Goal: Task Accomplishment & Management: Manage account settings

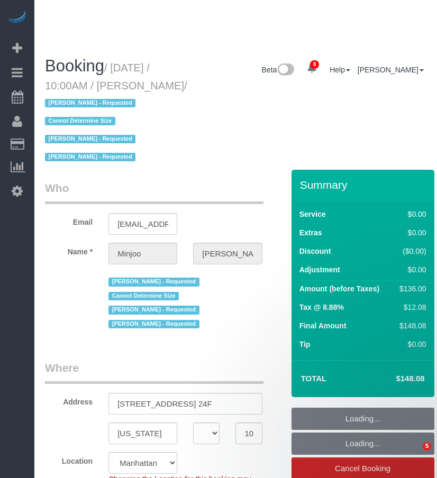
select select "NY"
select select "number:89"
select select "number:90"
select select "number:15"
select select "number:5"
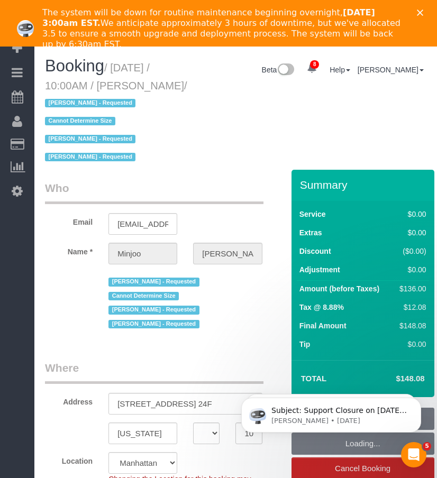
select select "string:stripe-pm_1S195S4VGloSiKo7MwvOt8Nb"
select select "spot1"
select select "1"
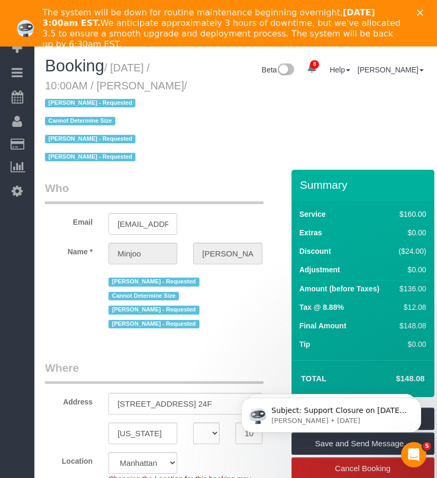
drag, startPoint x: 103, startPoint y: 85, endPoint x: 154, endPoint y: 88, distance: 50.9
click at [154, 88] on small "/ August 30, 2025 / 10:00AM / Minjoo Kim / Abdoulaye Sow - Requested Cannot Det…" at bounding box center [116, 113] width 142 height 102
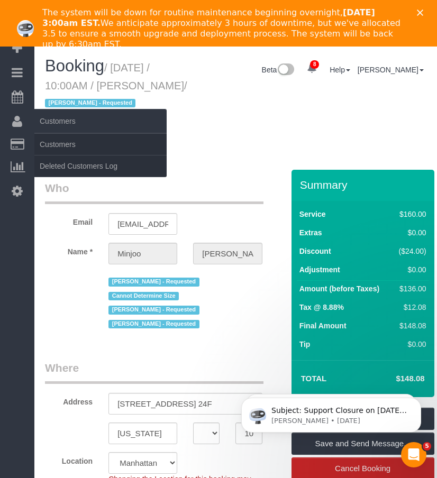
copy small "Minjoo Kim"
click at [50, 141] on link "Customers" at bounding box center [100, 144] width 132 height 21
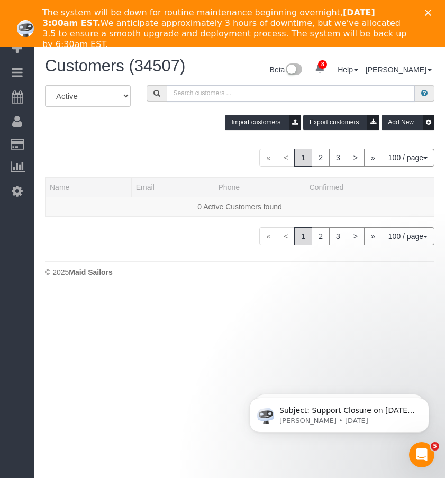
drag, startPoint x: 196, startPoint y: 98, endPoint x: 217, endPoint y: 97, distance: 21.8
click at [196, 98] on input "text" at bounding box center [291, 93] width 249 height 16
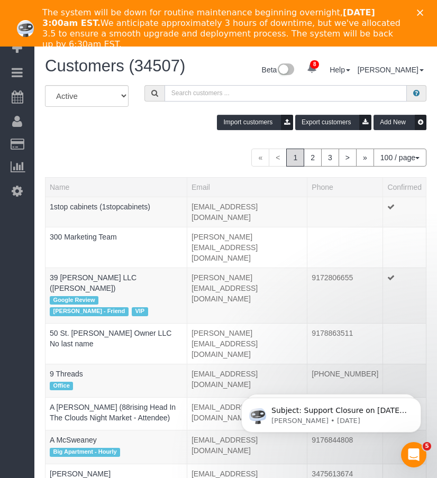
paste input "Minjoo Kim"
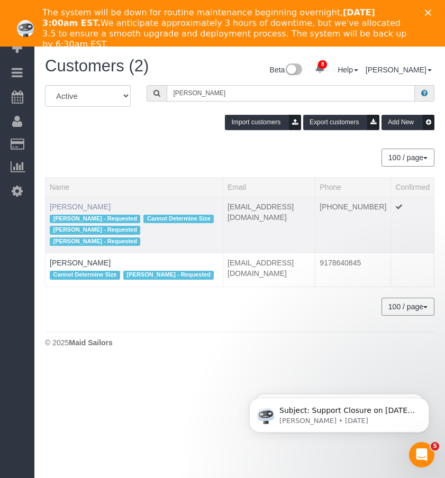
type input "Minjoo Kim"
click at [74, 205] on link "Minjoo Kim" at bounding box center [80, 207] width 61 height 8
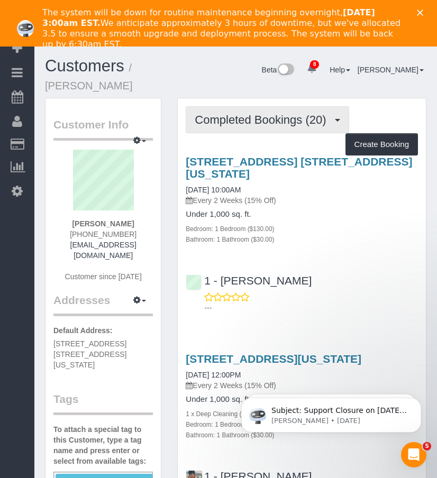
click at [264, 113] on span "Completed Bookings (20)" at bounding box center [263, 119] width 137 height 13
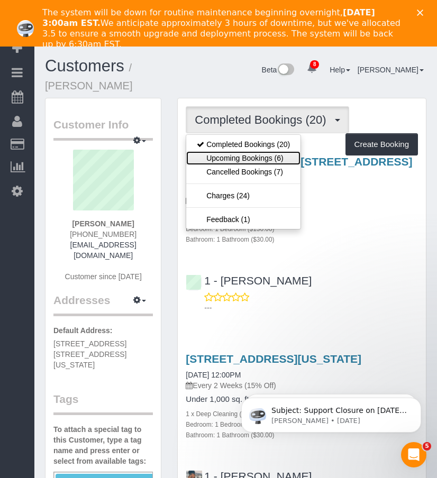
click at [242, 151] on link "Upcoming Bookings (6)" at bounding box center [243, 158] width 114 height 14
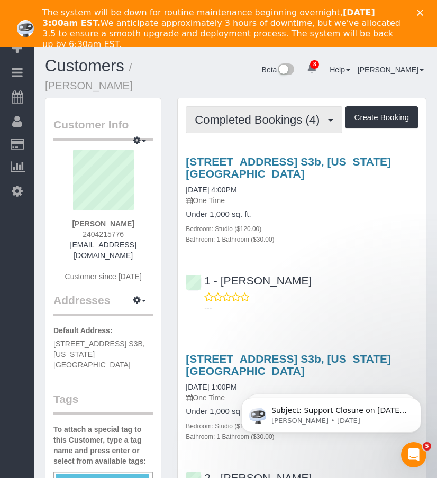
click at [248, 124] on span "Completed Bookings (4)" at bounding box center [260, 119] width 130 height 13
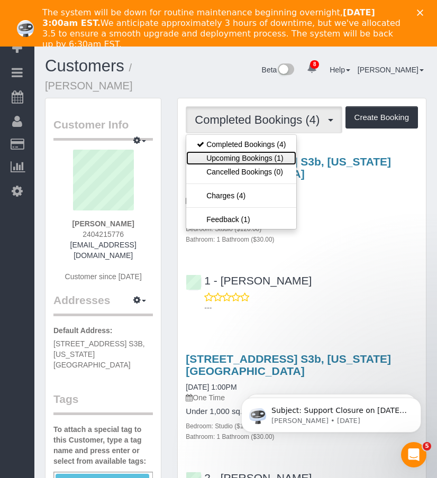
click at [233, 157] on link "Upcoming Bookings (1)" at bounding box center [241, 158] width 110 height 14
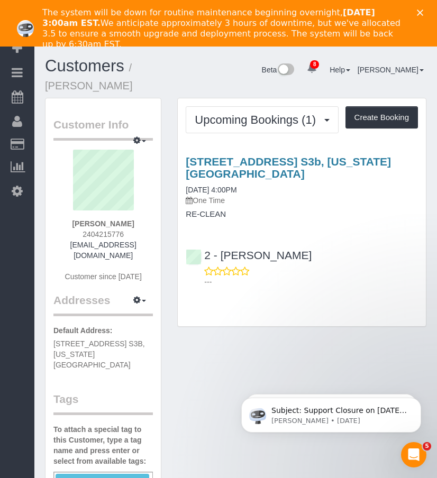
drag, startPoint x: 204, startPoint y: 408, endPoint x: 291, endPoint y: 180, distance: 244.2
click at [291, 180] on h3 "[STREET_ADDRESS] S3b, [US_STATE][GEOGRAPHIC_DATA]" at bounding box center [302, 168] width 232 height 24
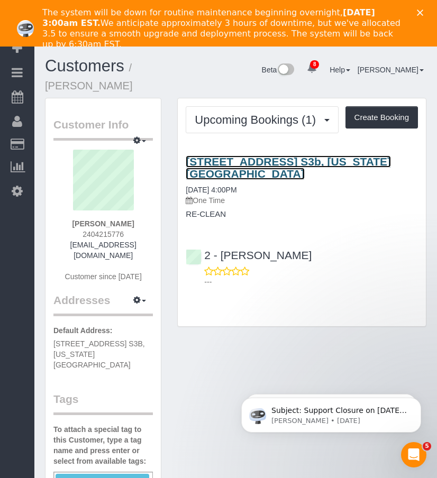
click at [274, 160] on link "[STREET_ADDRESS] S3b, [US_STATE][GEOGRAPHIC_DATA]" at bounding box center [288, 168] width 205 height 24
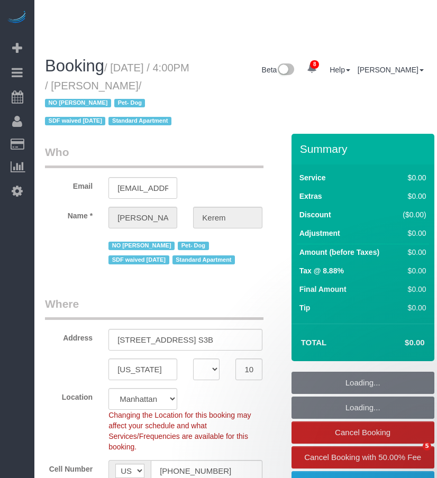
select select "NY"
select select "number:64"
select select "number:78"
select select "number:13"
select select "number:5"
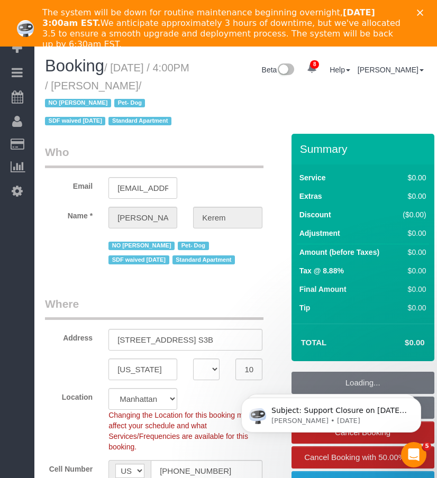
select select "object:859"
select select "string:stripe-pm_1RSMK44VGloSiKo7GjZfo9Rp"
select select "spot1"
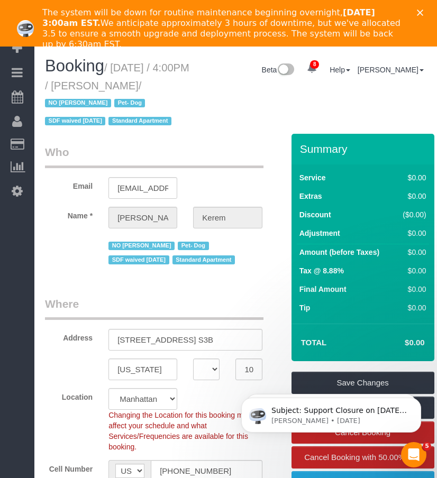
drag, startPoint x: 118, startPoint y: 68, endPoint x: 77, endPoint y: 102, distance: 53.4
click at [77, 102] on small "/ [DATE] / 4:00PM / [PERSON_NAME] / NO [PERSON_NAME] Pet- Dog SDF waived [DATE]…" at bounding box center [117, 95] width 144 height 66
copy small "September 02, 2025 / 4:00PM / Michaela Kerem"
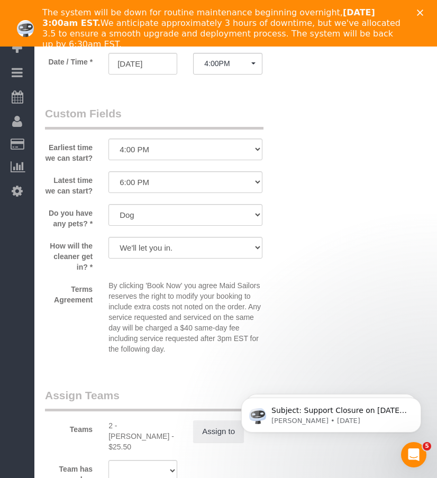
scroll to position [1085, 0]
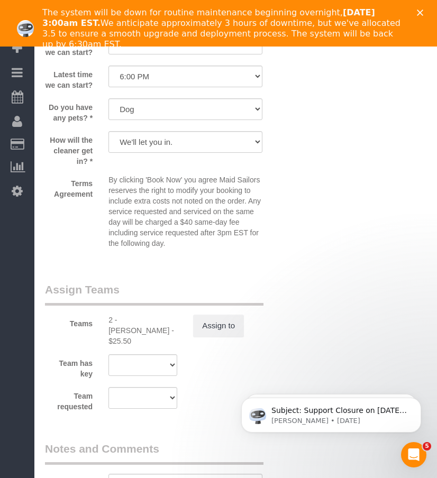
click at [133, 322] on div "2 - [PERSON_NAME] - $25.50" at bounding box center [142, 331] width 69 height 32
copy div "Marilu"
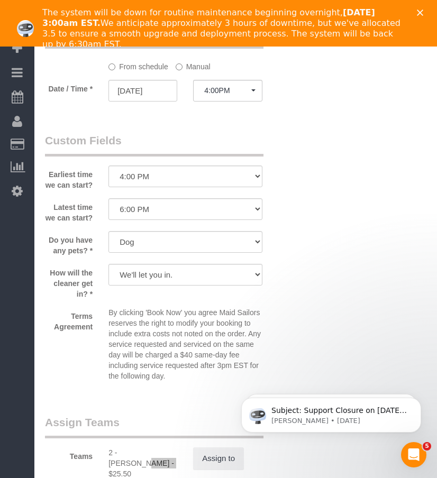
scroll to position [1111, 0]
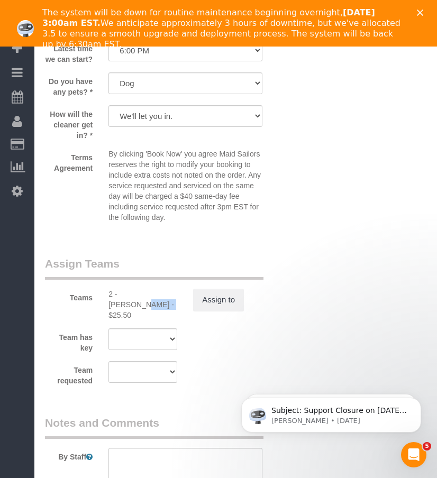
click at [133, 293] on div "2 - Marilu Quintero - $25.50" at bounding box center [142, 305] width 69 height 32
copy div "Marilu"
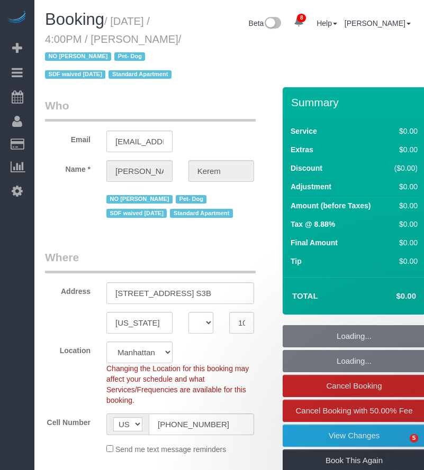
select select "NY"
select select "number:64"
select select "number:78"
select select "number:13"
select select "number:5"
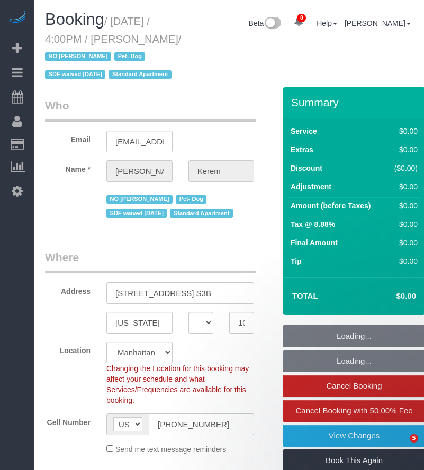
select select "object:1278"
select select "spot1"
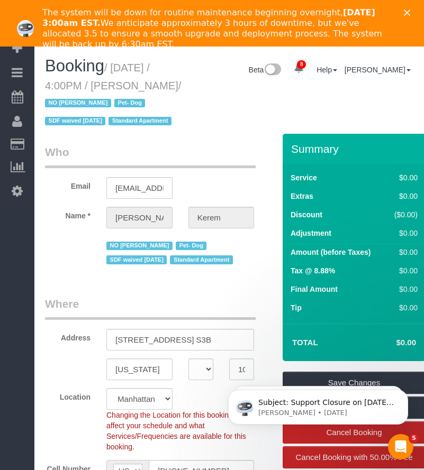
drag, startPoint x: 124, startPoint y: 81, endPoint x: 76, endPoint y: 105, distance: 53.7
click at [76, 105] on small "/ [DATE] / 4:00PM / [PERSON_NAME] / NO [PERSON_NAME] Pet- Dog SDF waived [DATE]…" at bounding box center [113, 95] width 136 height 66
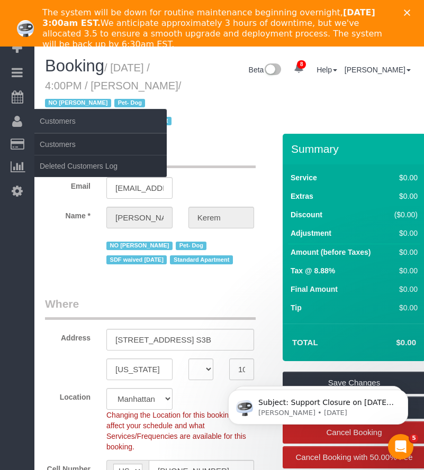
copy small "[PERSON_NAME]"
click at [49, 149] on link "Customers" at bounding box center [100, 144] width 132 height 21
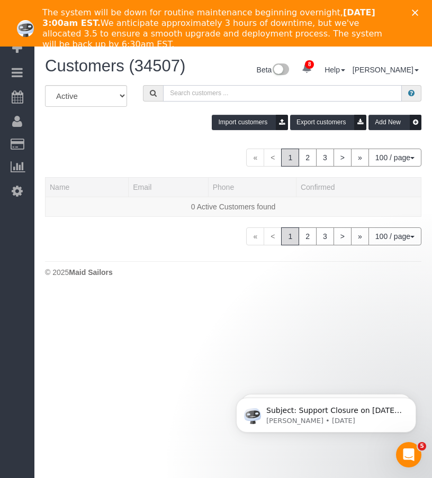
drag, startPoint x: 192, startPoint y: 93, endPoint x: 198, endPoint y: 94, distance: 6.4
click at [192, 94] on input "text" at bounding box center [282, 93] width 239 height 16
paste input "Michaela Kerem"
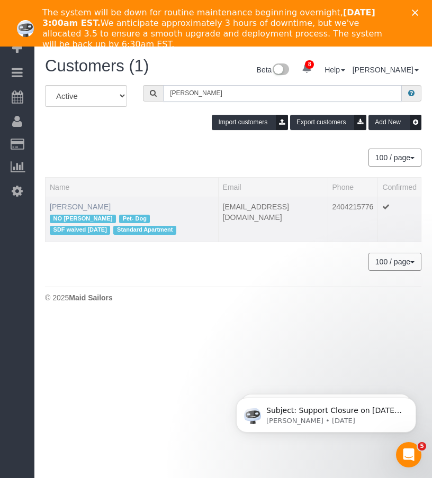
type input "Michaela Kerem"
click at [72, 208] on link "Michaela Kerem" at bounding box center [80, 207] width 61 height 8
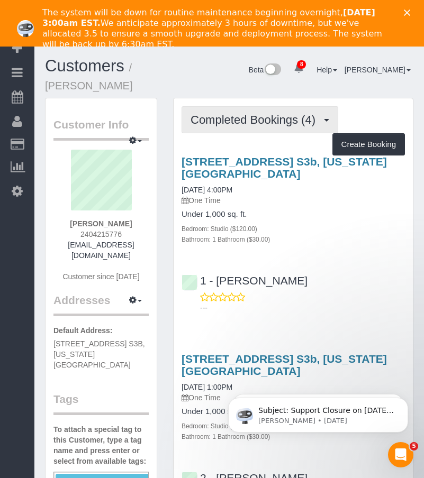
click at [265, 125] on span "Completed Bookings (4)" at bounding box center [255, 119] width 130 height 13
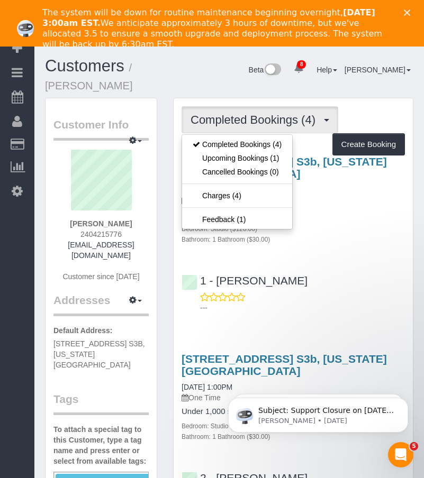
scroll to position [53, 0]
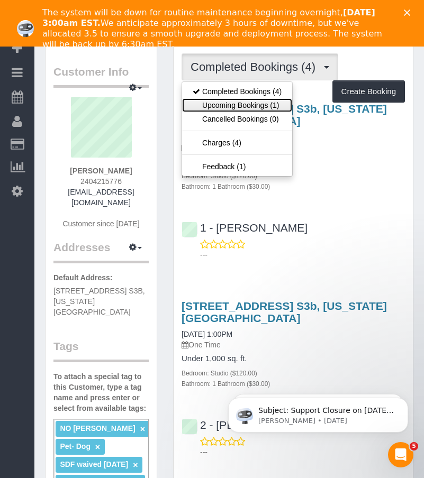
click at [231, 108] on link "Upcoming Bookings (1)" at bounding box center [237, 105] width 110 height 14
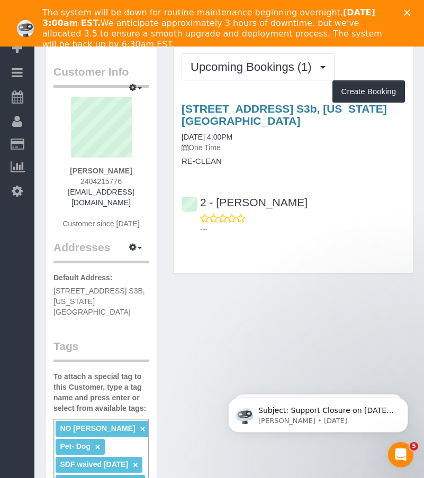
scroll to position [0, 0]
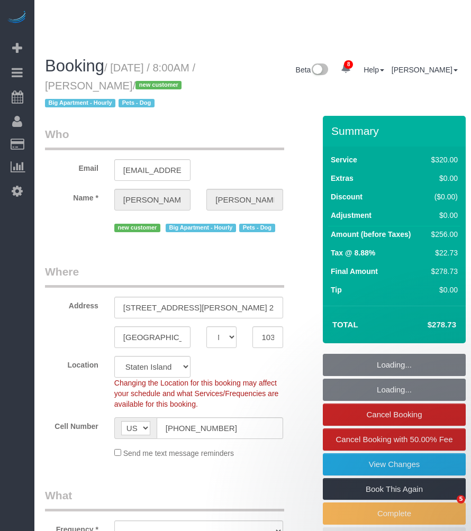
select select "NY"
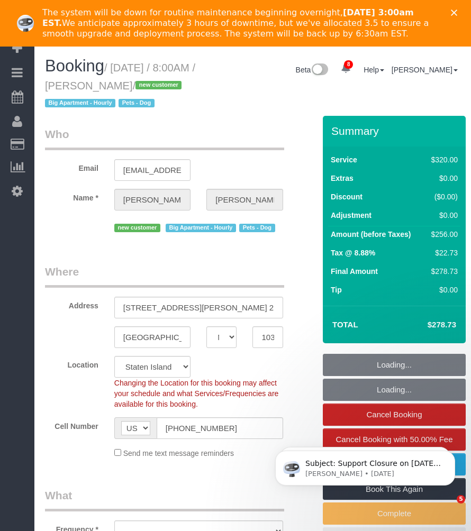
select select "240"
select select "number:56"
select select "number:79"
select select "number:13"
select select "number:5"
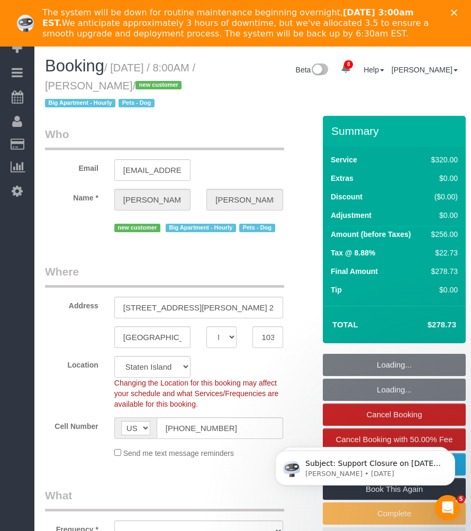
select select "object:988"
select select "spot1"
select select "object:1020"
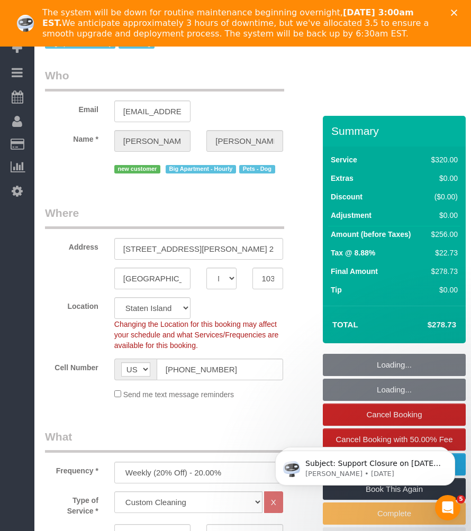
select select "string:stripe-pm_1S2eAF4VGloSiKo7vkQGNOUN"
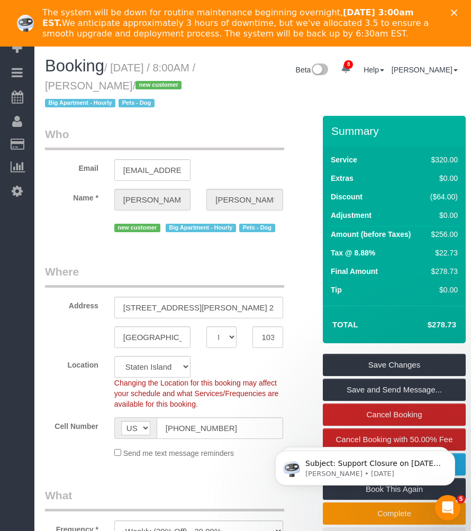
drag, startPoint x: 117, startPoint y: 68, endPoint x: 189, endPoint y: 81, distance: 73.8
click at [189, 81] on small "/ [DATE] / 8:00AM / [PERSON_NAME] / new customer Big Apartment - Hourly Pets - …" at bounding box center [120, 86] width 150 height 48
copy small "September 02, 2025 / 8:00AM / Genara Burks"
drag, startPoint x: 226, startPoint y: 93, endPoint x: 217, endPoint y: 93, distance: 9.5
click at [225, 93] on div "Booking / September 02, 2025 / 8:00AM / Genara Burks / new customer Big Apartme…" at bounding box center [252, 86] width 431 height 59
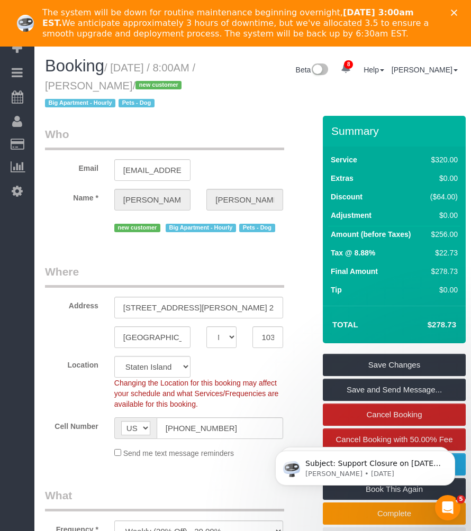
drag, startPoint x: 124, startPoint y: 87, endPoint x: 186, endPoint y: 85, distance: 61.9
click at [186, 85] on small "/ September 02, 2025 / 8:00AM / Genara Burks / new customer Big Apartment - Hou…" at bounding box center [120, 86] width 150 height 48
copy small "Genara Burks"
click at [146, 81] on small "/ September 02, 2025 / 8:00AM / Genara Burks / new customer Big Apartment - Hou…" at bounding box center [120, 86] width 150 height 48
drag, startPoint x: 129, startPoint y: 86, endPoint x: 151, endPoint y: 83, distance: 23.0
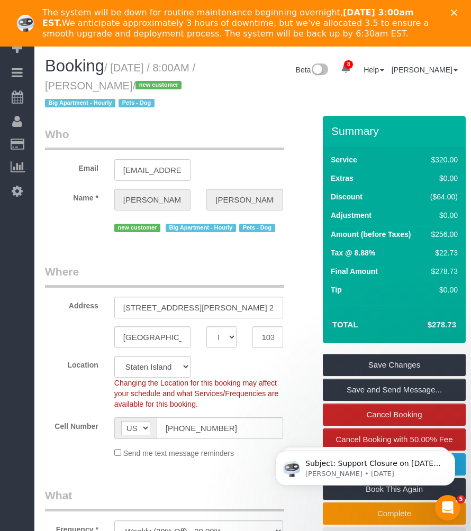
click at [158, 83] on small "/ September 02, 2025 / 8:00AM / Genara Burks / new customer Big Apartment - Hou…" at bounding box center [120, 86] width 150 height 48
drag, startPoint x: 151, startPoint y: 83, endPoint x: 124, endPoint y: 83, distance: 27.0
click at [124, 83] on small "/ September 02, 2025 / 8:00AM / Genara Burks / new customer Big Apartment - Hou…" at bounding box center [120, 86] width 150 height 48
drag, startPoint x: 122, startPoint y: 85, endPoint x: 189, endPoint y: 85, distance: 66.7
click at [189, 85] on small "/ September 02, 2025 / 8:00AM / Genara Burks / new customer Big Apartment - Hou…" at bounding box center [120, 86] width 150 height 48
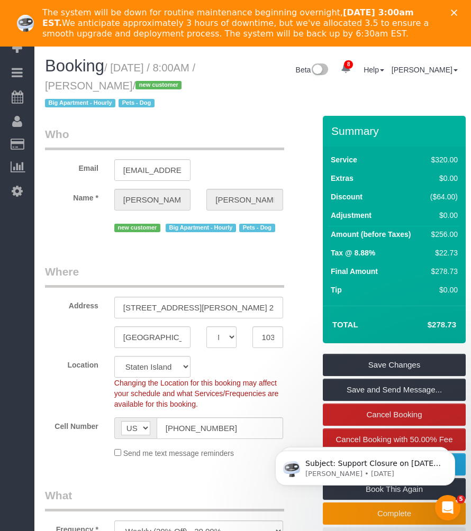
copy small "Genara Burks"
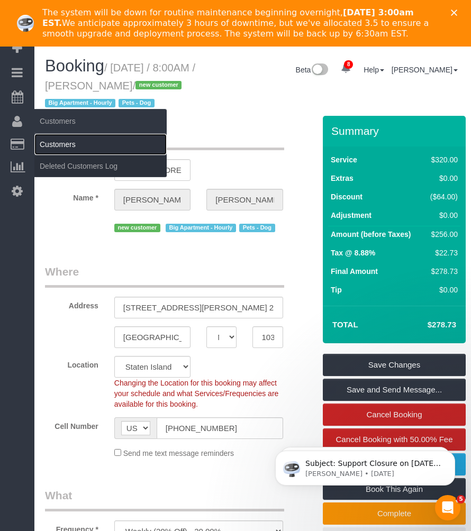
click at [41, 137] on link "Customers" at bounding box center [100, 144] width 132 height 21
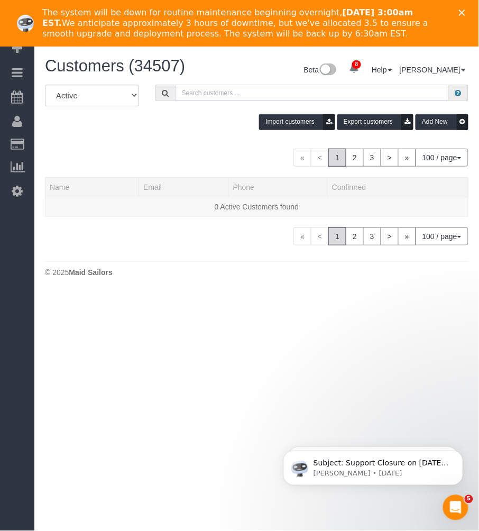
click at [225, 92] on input "text" at bounding box center [312, 93] width 274 height 16
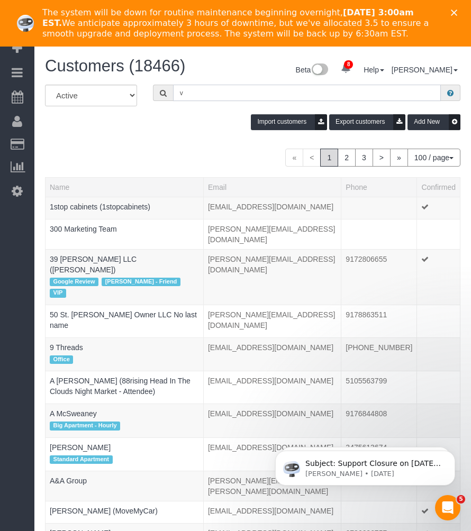
click at [248, 95] on input "v" at bounding box center [307, 93] width 268 height 16
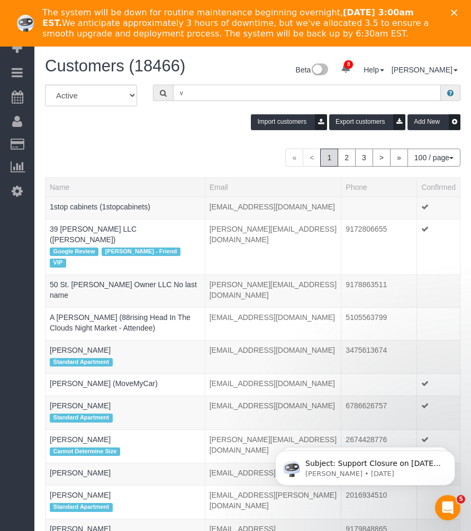
click at [208, 93] on input "v" at bounding box center [307, 93] width 268 height 16
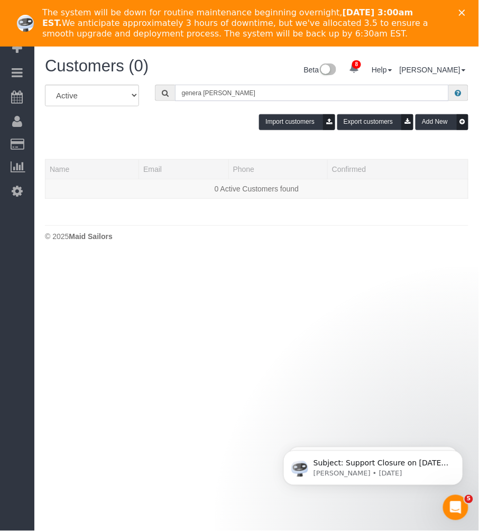
type input "genera burks"
drag, startPoint x: 180, startPoint y: 132, endPoint x: 32, endPoint y: 195, distance: 161.3
click at [170, 136] on div "All Active Archived genera burks Import customers Export customers Add New" at bounding box center [257, 111] width 440 height 53
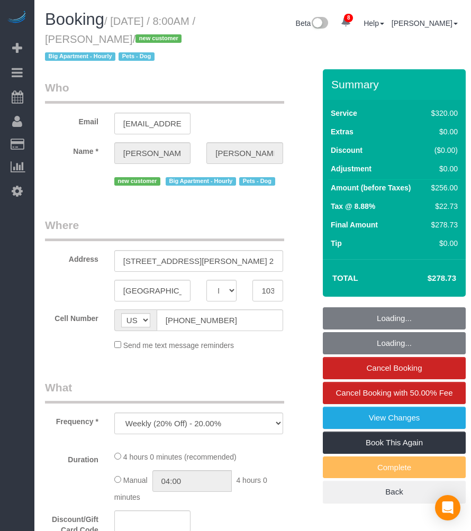
select select "NY"
select select "240"
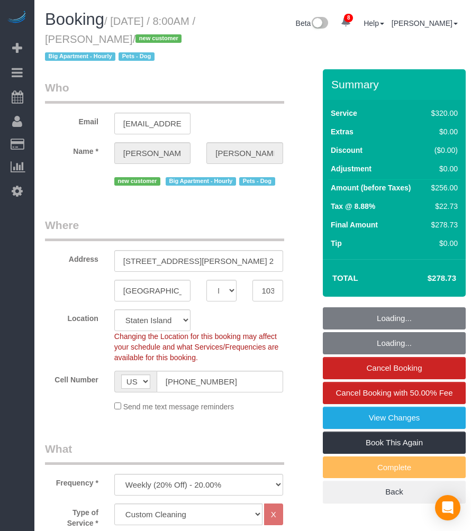
select select "object:847"
select select "string:stripe-pm_1S2eAF4VGloSiKo7vkQGNOUN"
select select "spot1"
select select "number:56"
select select "number:79"
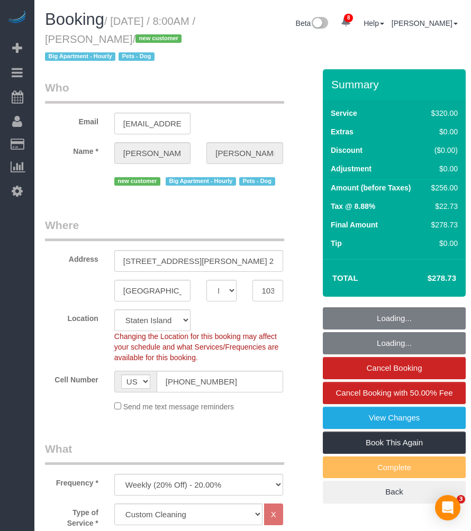
select select "number:13"
select select "number:5"
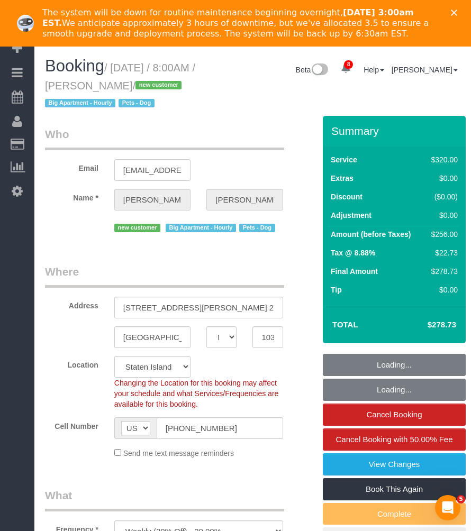
drag, startPoint x: 127, startPoint y: 38, endPoint x: 177, endPoint y: 38, distance: 50.3
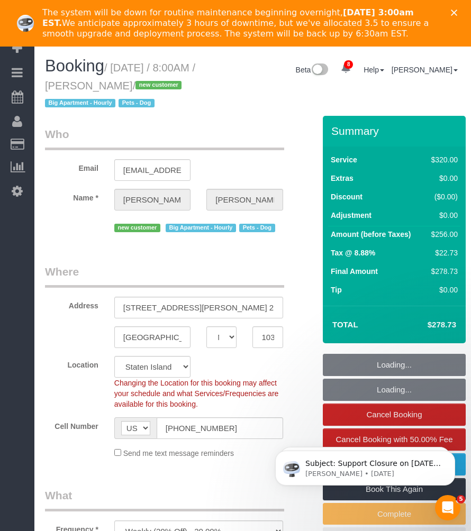
click at [205, 81] on h1 "Booking / September 02, 2025 / 8:00AM / Genara Burks / new customer Big Apartme…" at bounding box center [127, 84] width 164 height 54
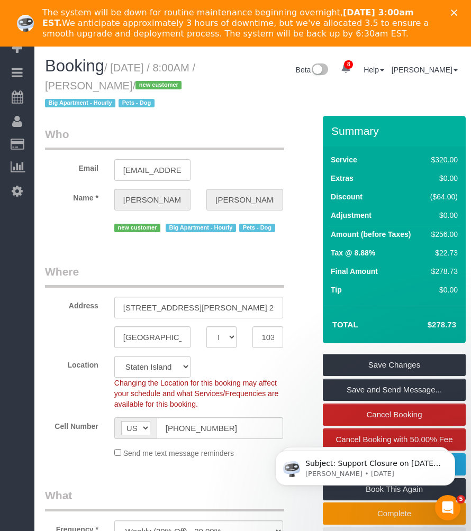
drag, startPoint x: 178, startPoint y: 89, endPoint x: 173, endPoint y: 90, distance: 5.5
click at [174, 90] on small "/ September 02, 2025 / 8:00AM / Genara Burks / new customer Big Apartment - Hou…" at bounding box center [120, 86] width 150 height 48
drag, startPoint x: 173, startPoint y: 90, endPoint x: 189, endPoint y: 83, distance: 18.2
click at [189, 83] on small "/ September 02, 2025 / 8:00AM / Genara Burks / new customer Big Apartment - Hou…" at bounding box center [120, 86] width 150 height 48
copy small "Genara Burks"
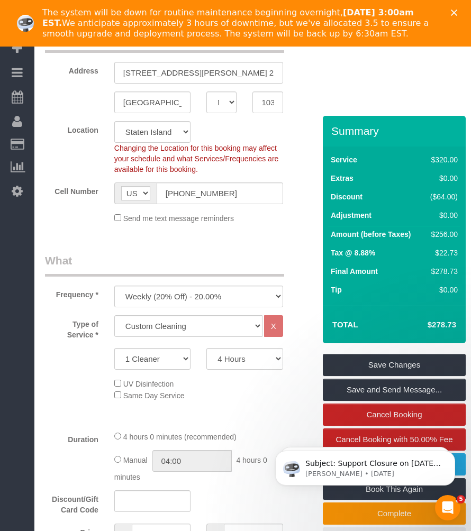
scroll to position [352, 0]
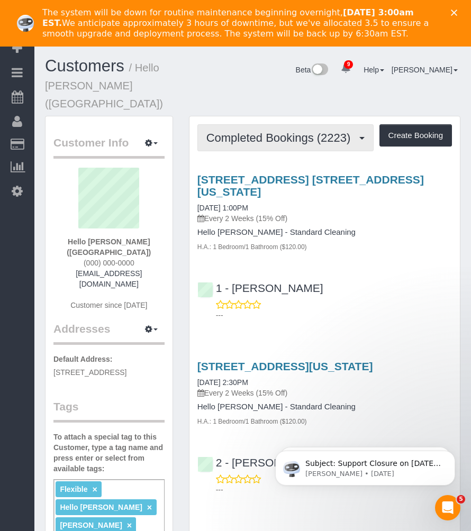
click at [313, 127] on button "Completed Bookings (2223)" at bounding box center [285, 137] width 176 height 27
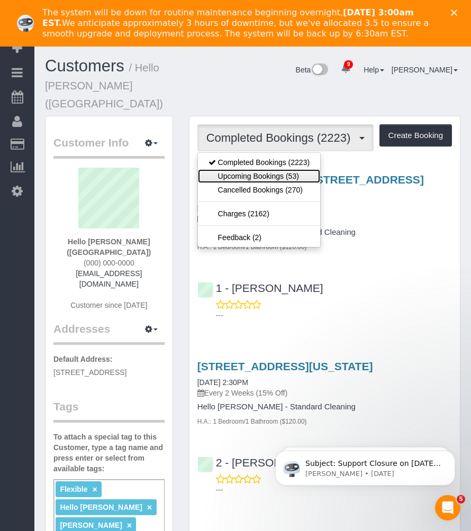
click at [263, 169] on link "Upcoming Bookings (53)" at bounding box center [259, 176] width 122 height 14
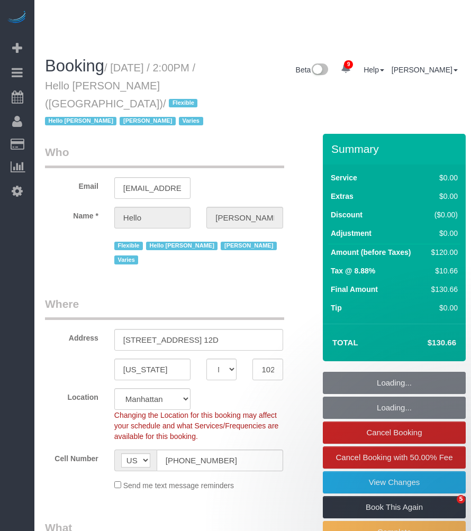
select select "NY"
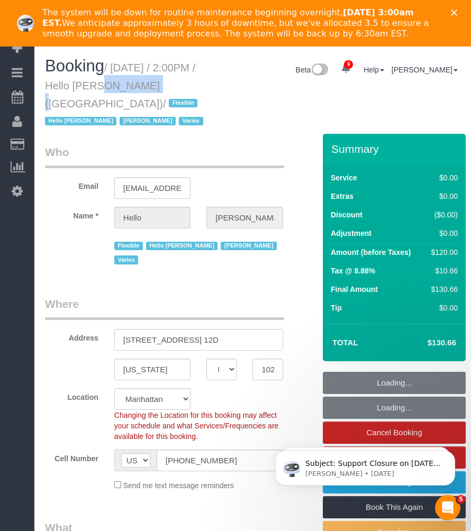
click at [145, 87] on small "/ [DATE] / 2:00PM / Hello [PERSON_NAME] ([GEOGRAPHIC_DATA]) / Flexible Hello [P…" at bounding box center [125, 95] width 161 height 66
select select "object:703"
select select "number:89"
select select "number:90"
select select "number:15"
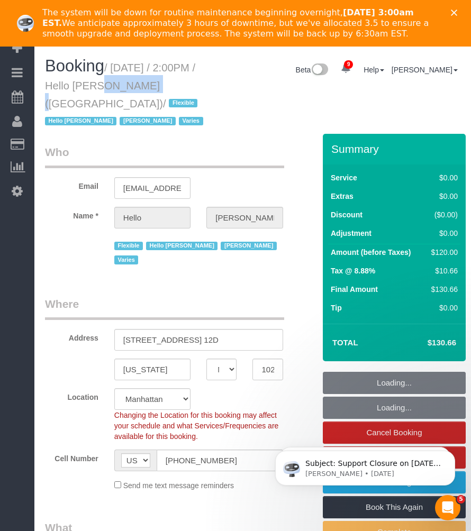
select select "number:6"
drag, startPoint x: 145, startPoint y: 87, endPoint x: 113, endPoint y: 81, distance: 32.8
click at [93, 82] on small "/ [DATE] / 2:00PM / Hello [PERSON_NAME] ([GEOGRAPHIC_DATA]) / Flexible Hello [P…" at bounding box center [125, 95] width 161 height 66
select select "object:953"
select select "spot1"
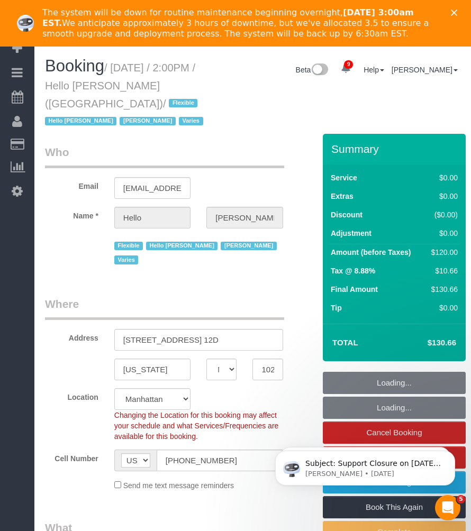
select select "1"
drag, startPoint x: 123, startPoint y: 81, endPoint x: 196, endPoint y: 85, distance: 72.6
click at [196, 85] on h1 "Booking / [DATE] / 2:00PM / Hello [PERSON_NAME] ([GEOGRAPHIC_DATA]) / Flexible …" at bounding box center [127, 93] width 164 height 72
copy small "Hello [PERSON_NAME]"
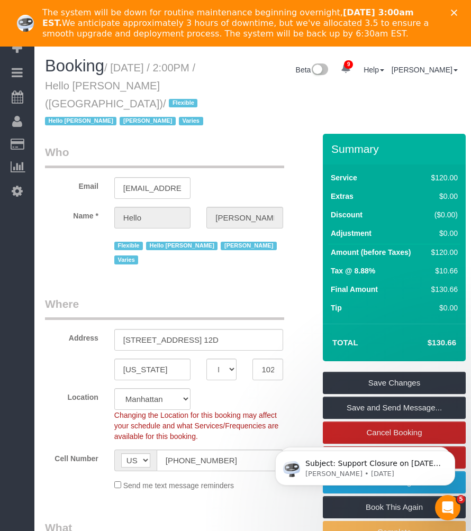
click at [125, 68] on small "/ [DATE] / 2:00PM / Hello [PERSON_NAME] ([GEOGRAPHIC_DATA]) / Flexible Hello [P…" at bounding box center [125, 95] width 161 height 66
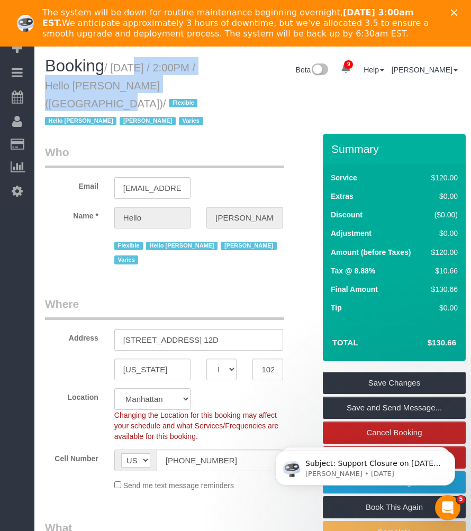
drag, startPoint x: 151, startPoint y: 72, endPoint x: 76, endPoint y: 104, distance: 82.1
click at [76, 104] on small "/ [DATE] / 2:00PM / Hello [PERSON_NAME] ([GEOGRAPHIC_DATA]) / Flexible Hello [P…" at bounding box center [125, 95] width 161 height 66
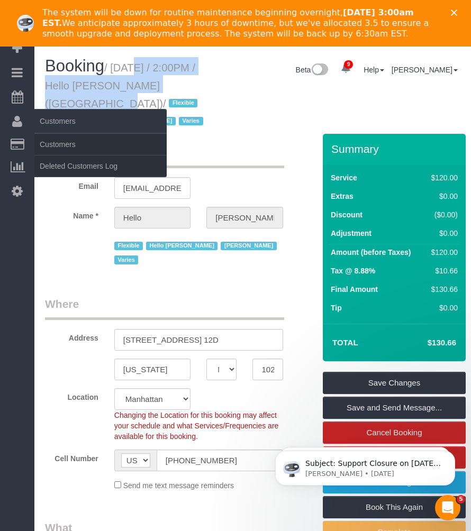
copy small "[DATE] / 2:00PM / Hello [PERSON_NAME] ([GEOGRAPHIC_DATA])"
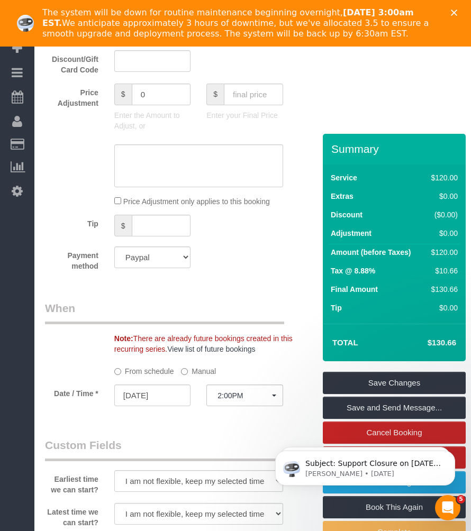
scroll to position [999, 0]
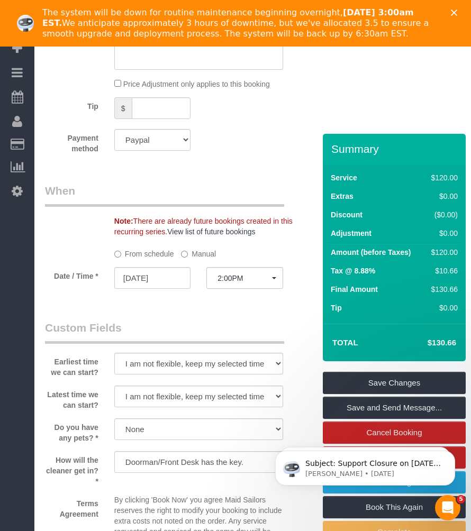
click at [72, 250] on div "From schedule Manual" at bounding box center [175, 252] width 277 height 14
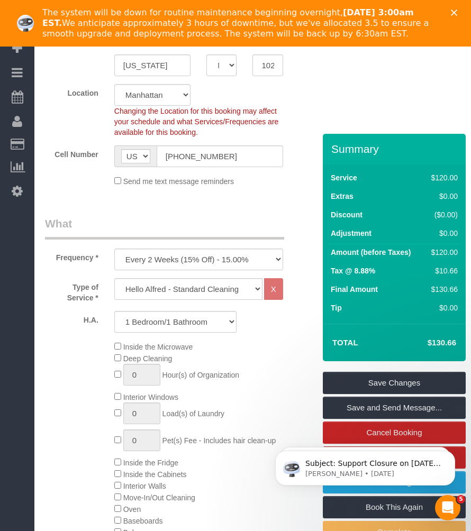
scroll to position [128, 0]
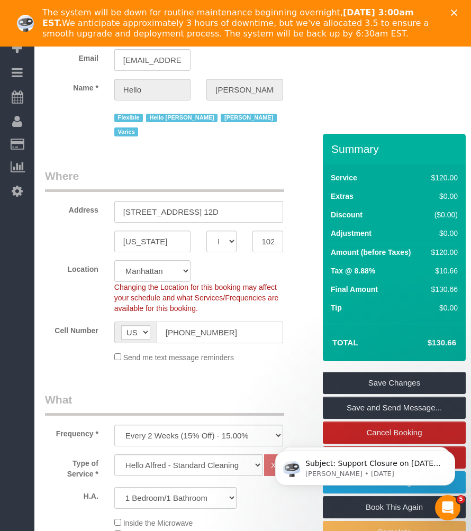
drag, startPoint x: 244, startPoint y: 317, endPoint x: 157, endPoint y: 319, distance: 87.8
click at [157, 322] on input "[PHONE_NUMBER]" at bounding box center [220, 333] width 126 height 22
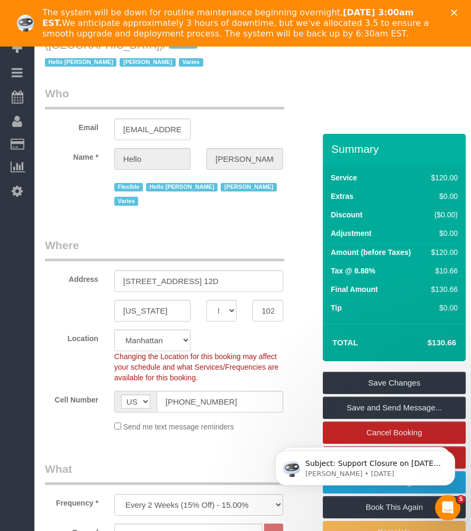
scroll to position [176, 0]
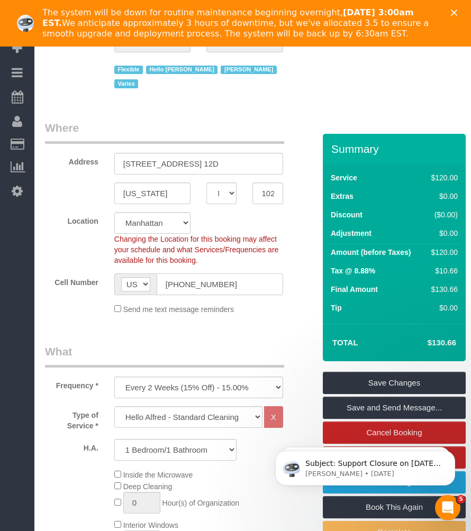
click at [228, 274] on input "[PHONE_NUMBER]" at bounding box center [220, 285] width 126 height 22
drag, startPoint x: 237, startPoint y: 268, endPoint x: 155, endPoint y: 275, distance: 82.4
click at [155, 275] on div "AF AL DZ AD AO AI AQ AG AR AM AW AU AT AZ BS BH BD BB BY BE BZ BJ BM BT BO BA B…" at bounding box center [198, 285] width 169 height 22
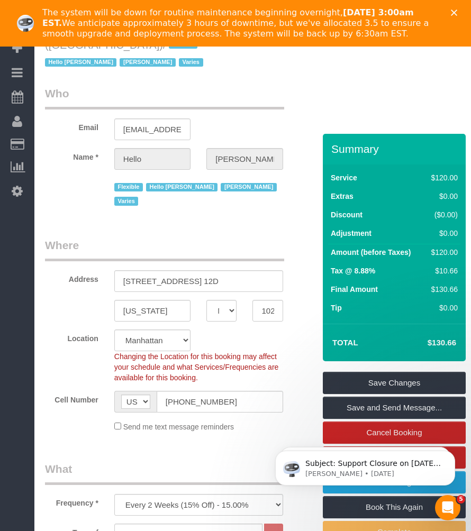
scroll to position [0, 0]
